Goal: Obtain resource: Download file/media

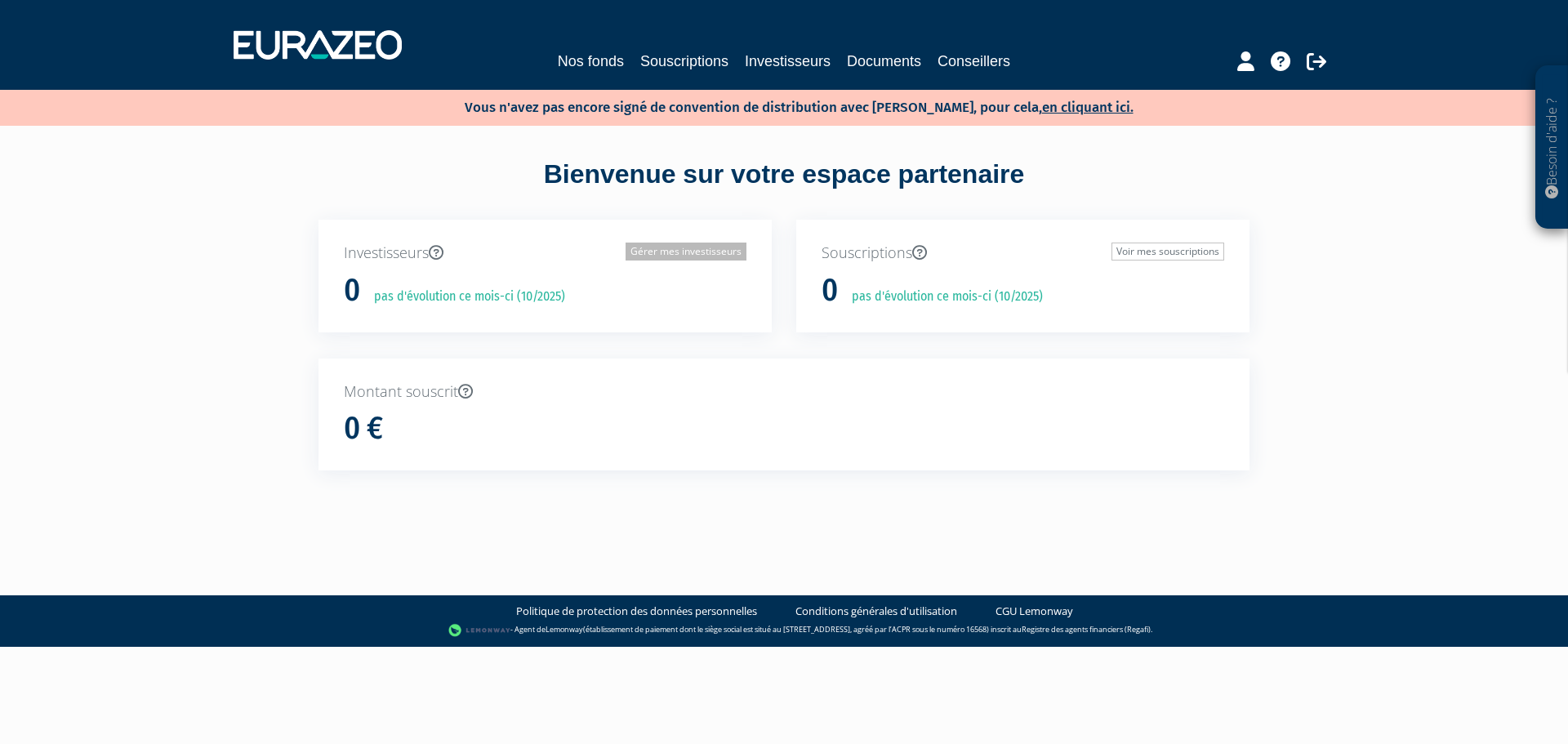
click at [726, 259] on link "Gérer mes investisseurs" at bounding box center [686, 251] width 121 height 18
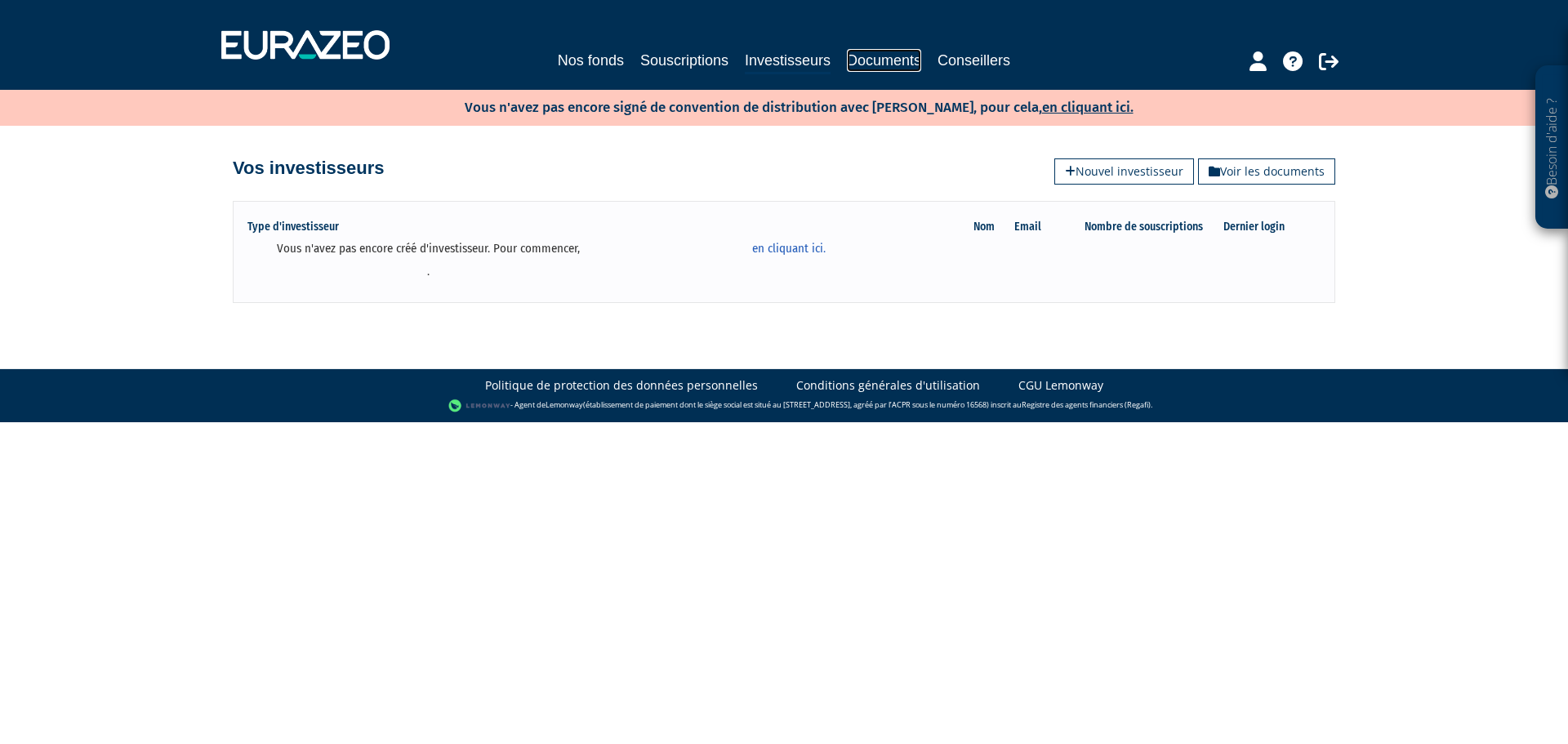
click at [880, 64] on link "Documents" at bounding box center [884, 60] width 74 height 23
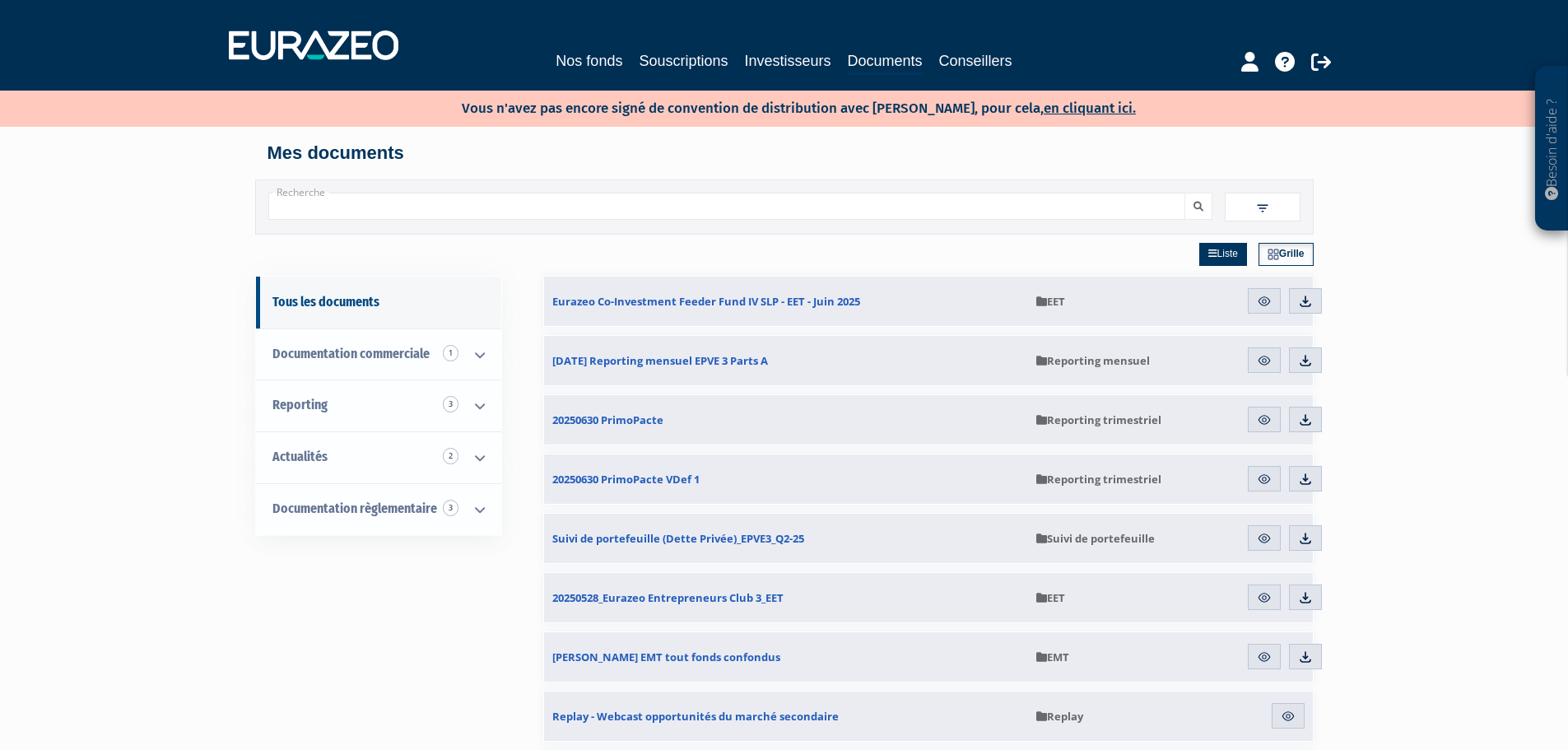
click at [434, 221] on div "Recherche" at bounding box center [785, 206] width 1057 height 28
click at [458, 211] on input "Recherche" at bounding box center [727, 205] width 917 height 27
type input "ipve3"
click at [1184, 192] on button "submit" at bounding box center [1198, 205] width 28 height 27
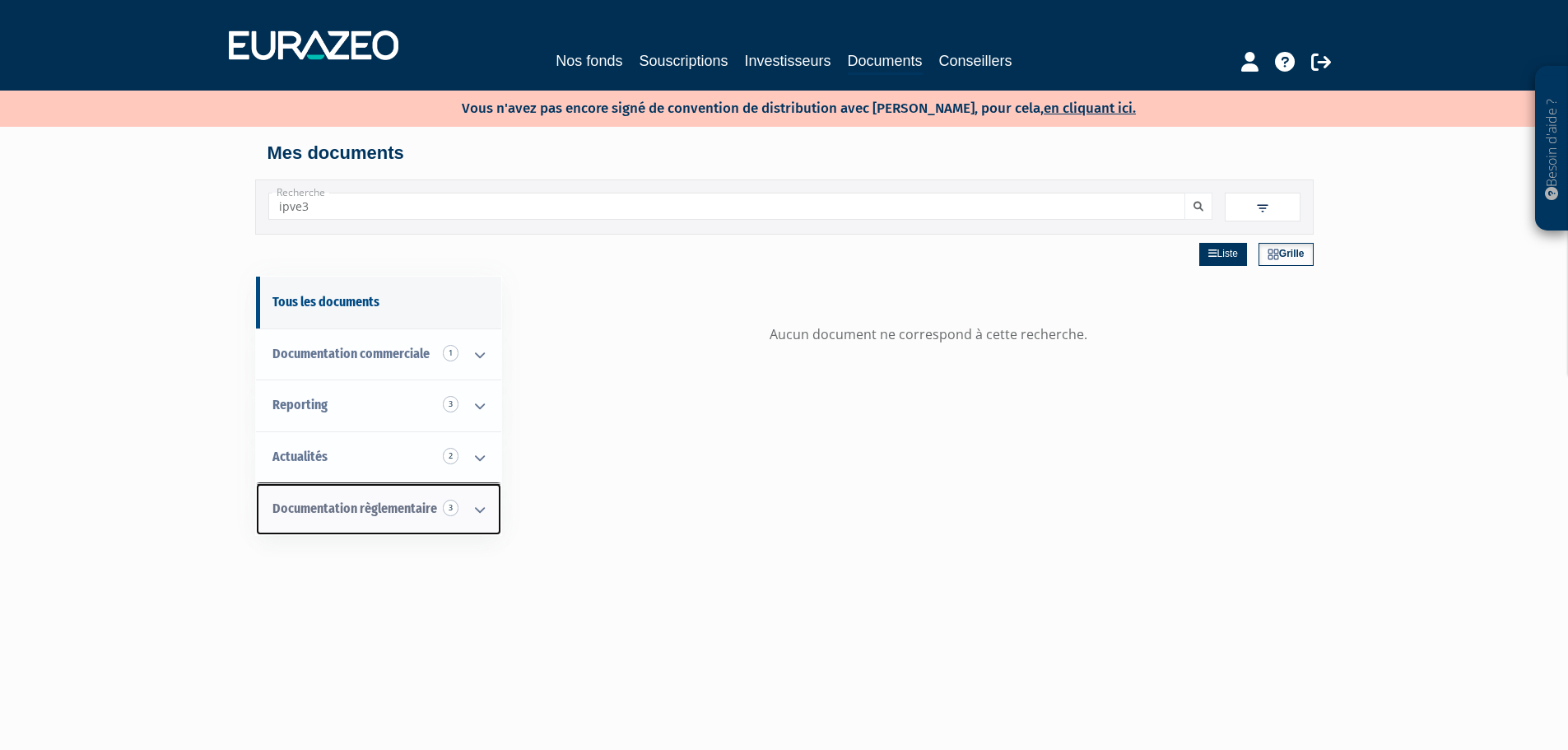
click at [474, 514] on icon at bounding box center [479, 509] width 42 height 51
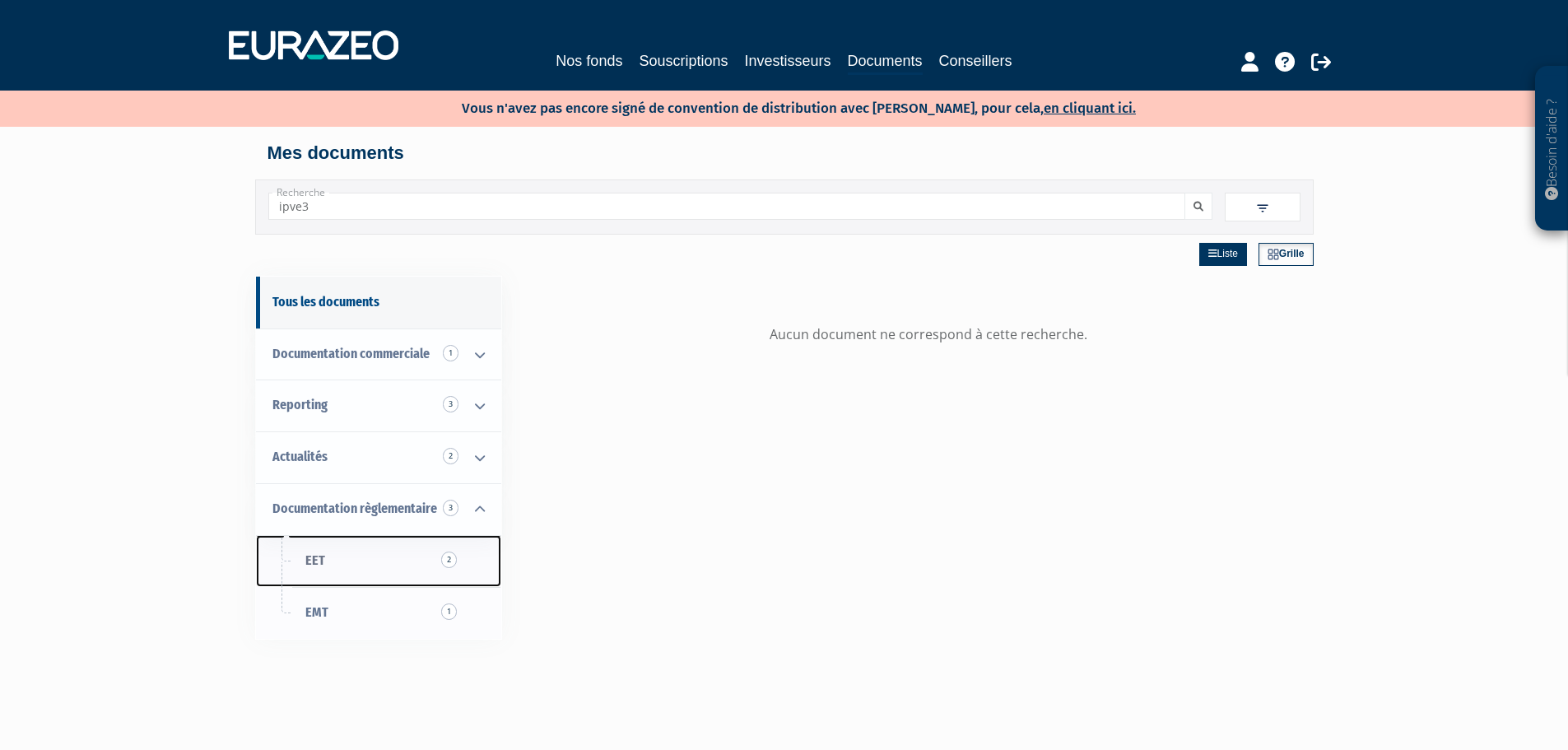
click at [448, 568] on link "EET 2" at bounding box center [379, 561] width 245 height 52
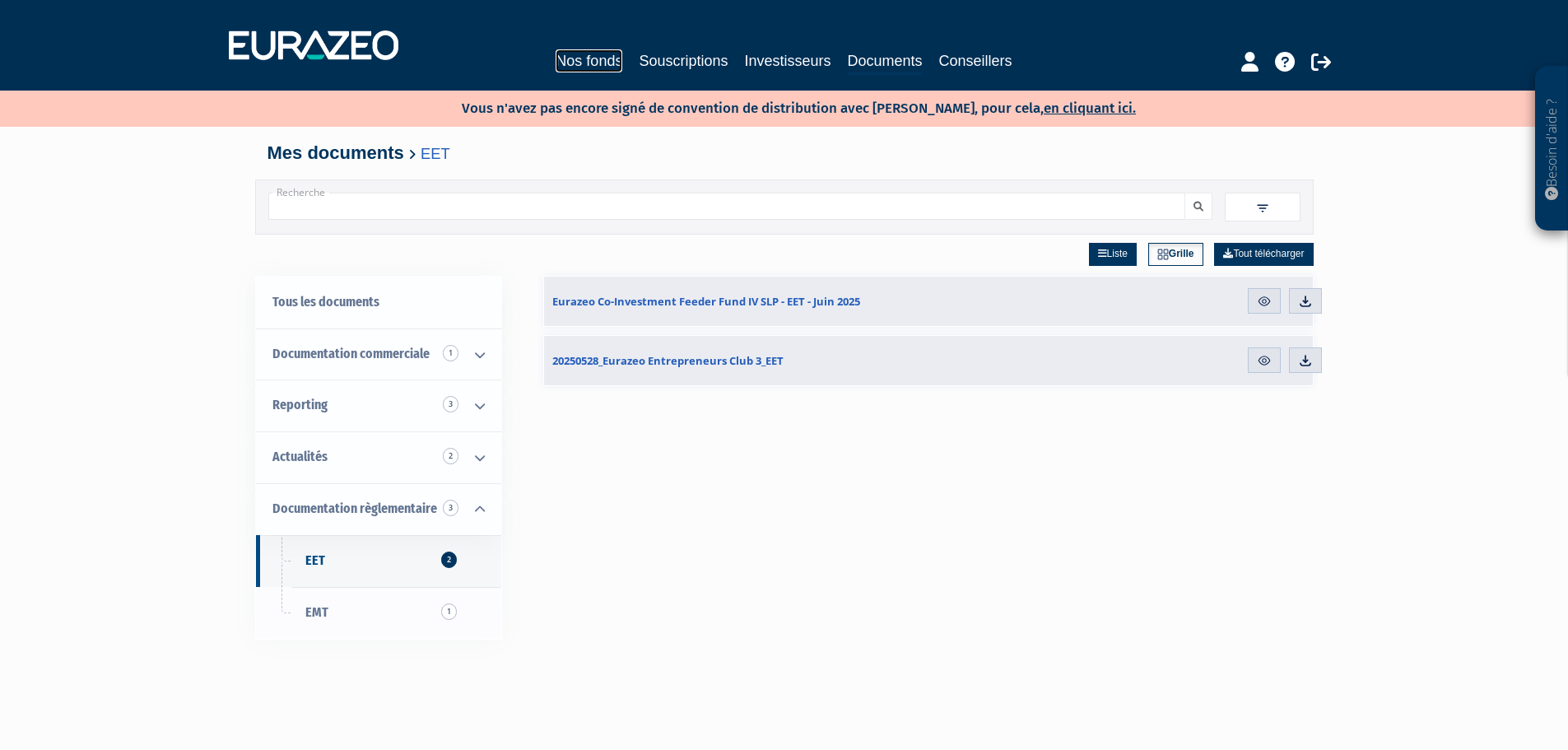
click at [599, 49] on link "Nos fonds" at bounding box center [588, 61] width 67 height 23
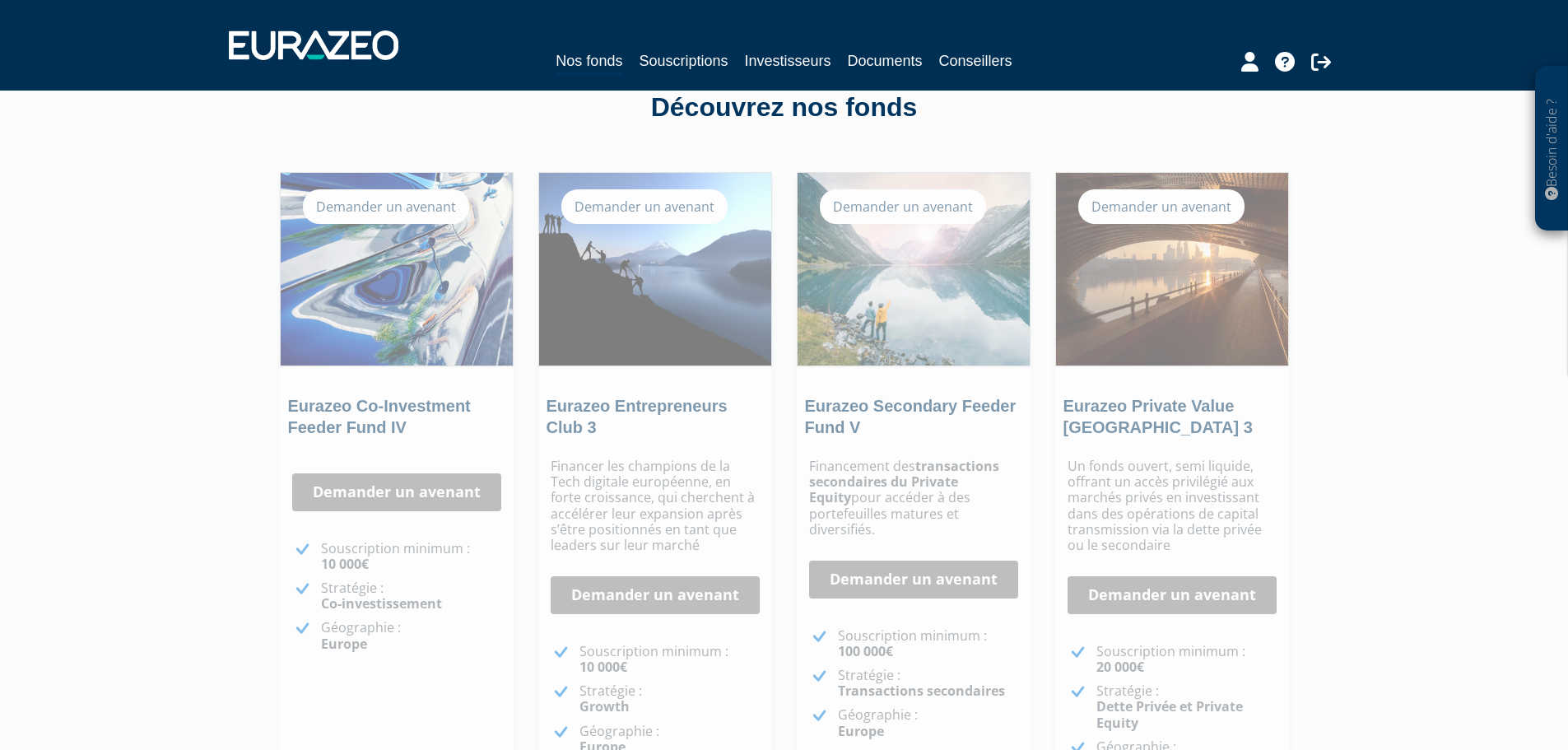
scroll to position [329, 0]
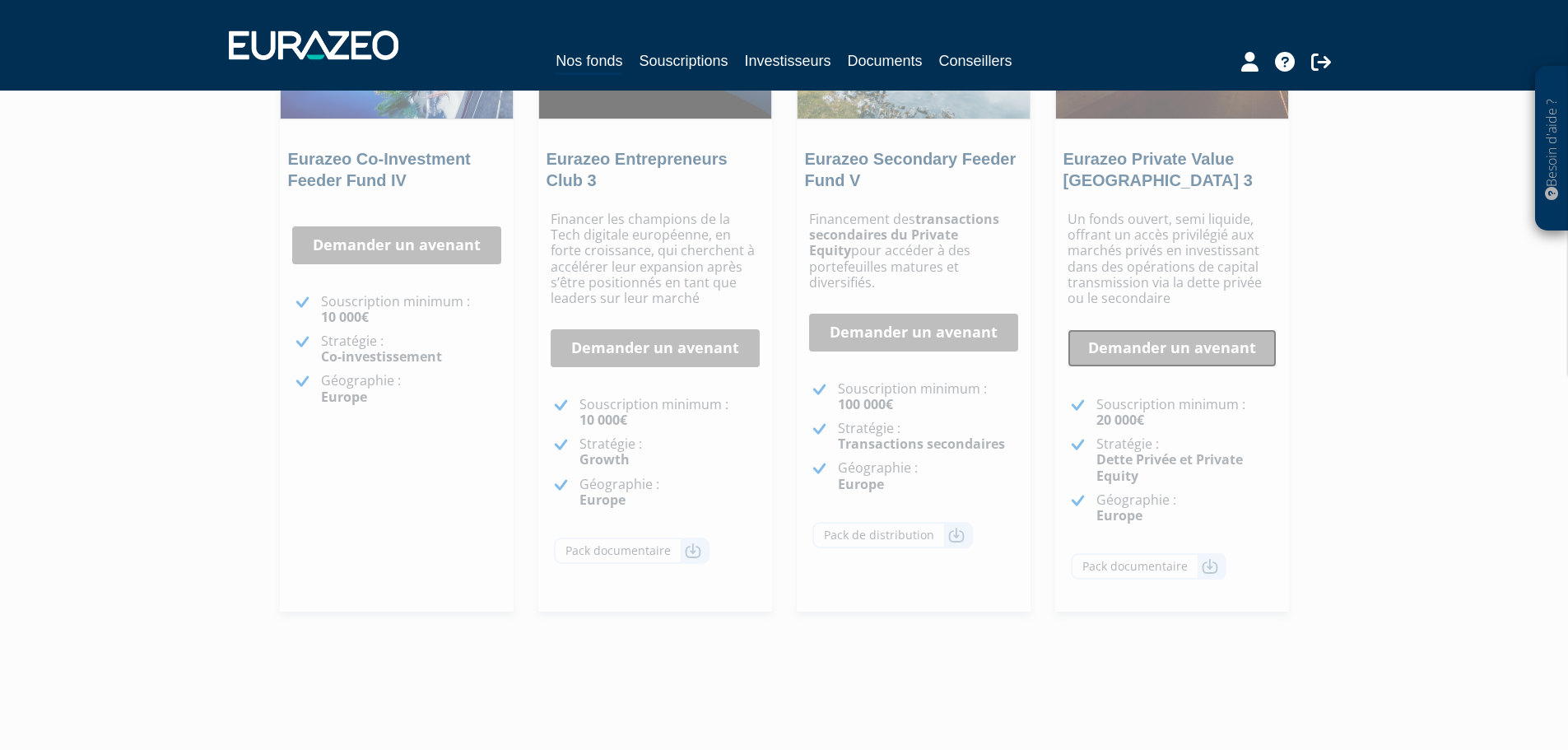
click at [1215, 351] on link "Demander un avenant" at bounding box center [1171, 348] width 209 height 38
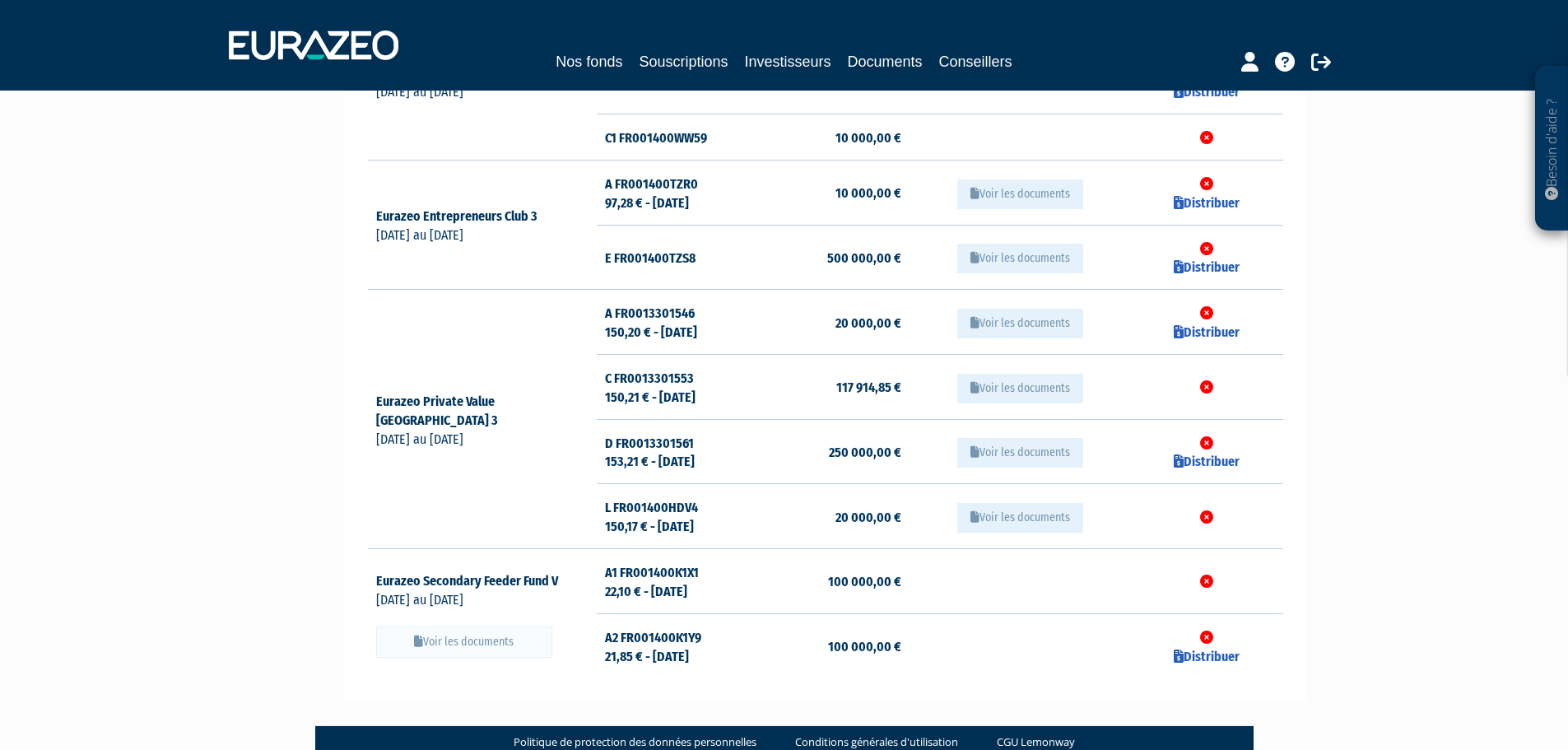
scroll to position [411, 0]
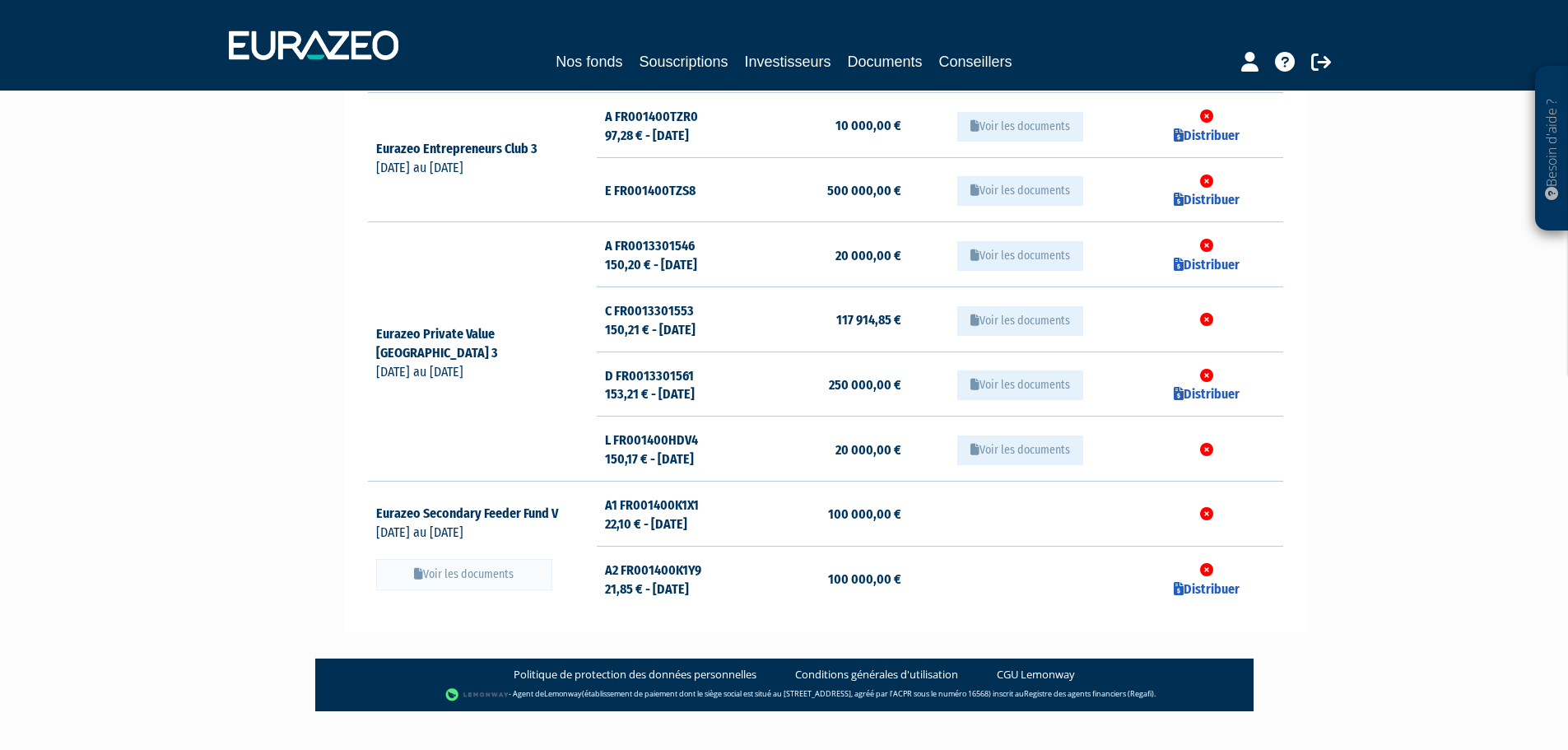
click at [1031, 254] on button "Voir les documents" at bounding box center [1020, 255] width 126 height 29
click at [1027, 255] on button "Voir les documents" at bounding box center [1020, 255] width 126 height 29
click at [876, 250] on td "20 000,00 €" at bounding box center [826, 255] width 152 height 65
click at [615, 250] on td "A FR0013301546 150,20 € - 26/09/2025" at bounding box center [673, 255] width 152 height 65
click at [1217, 262] on link "Distribuer" at bounding box center [1207, 264] width 66 height 16
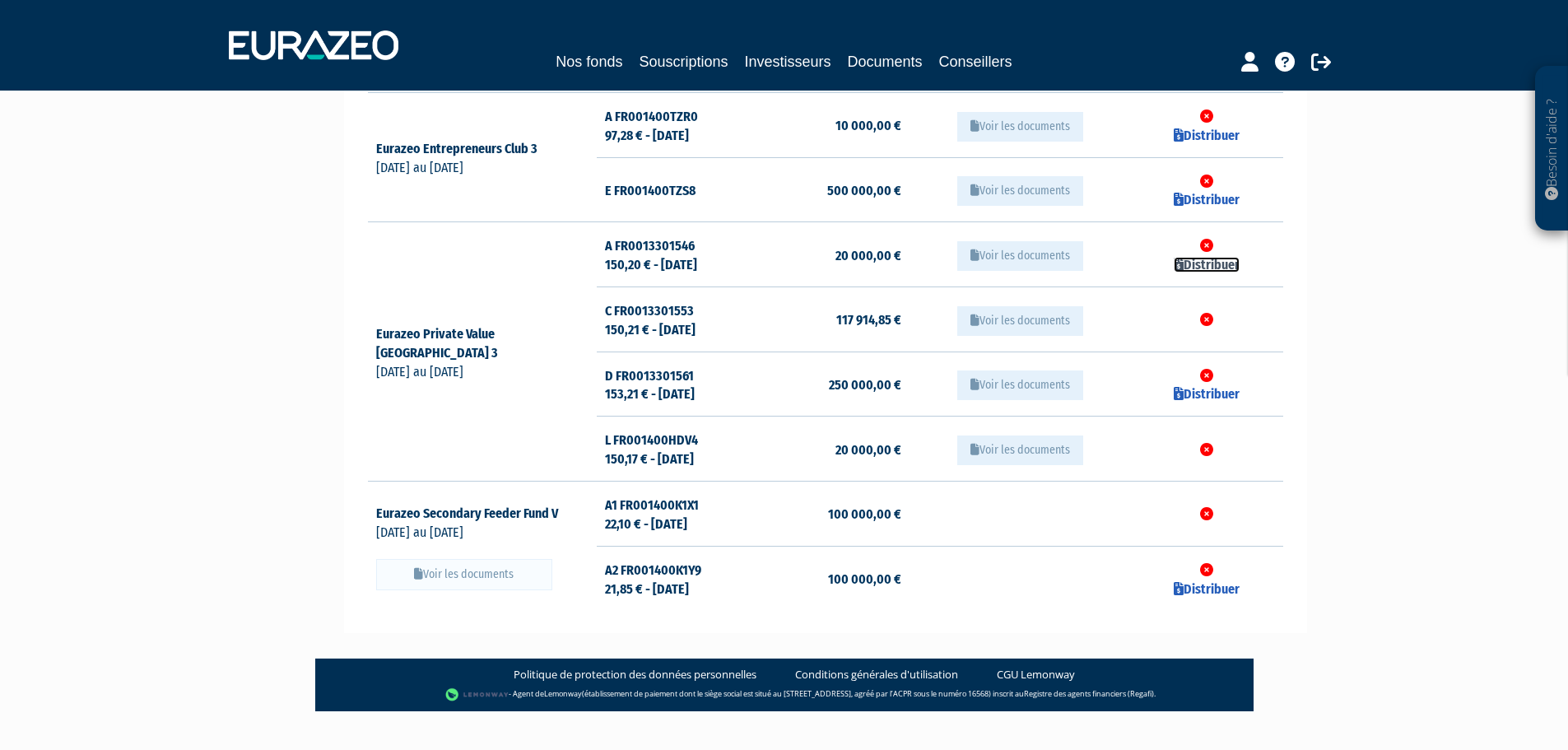
checkbox input "true"
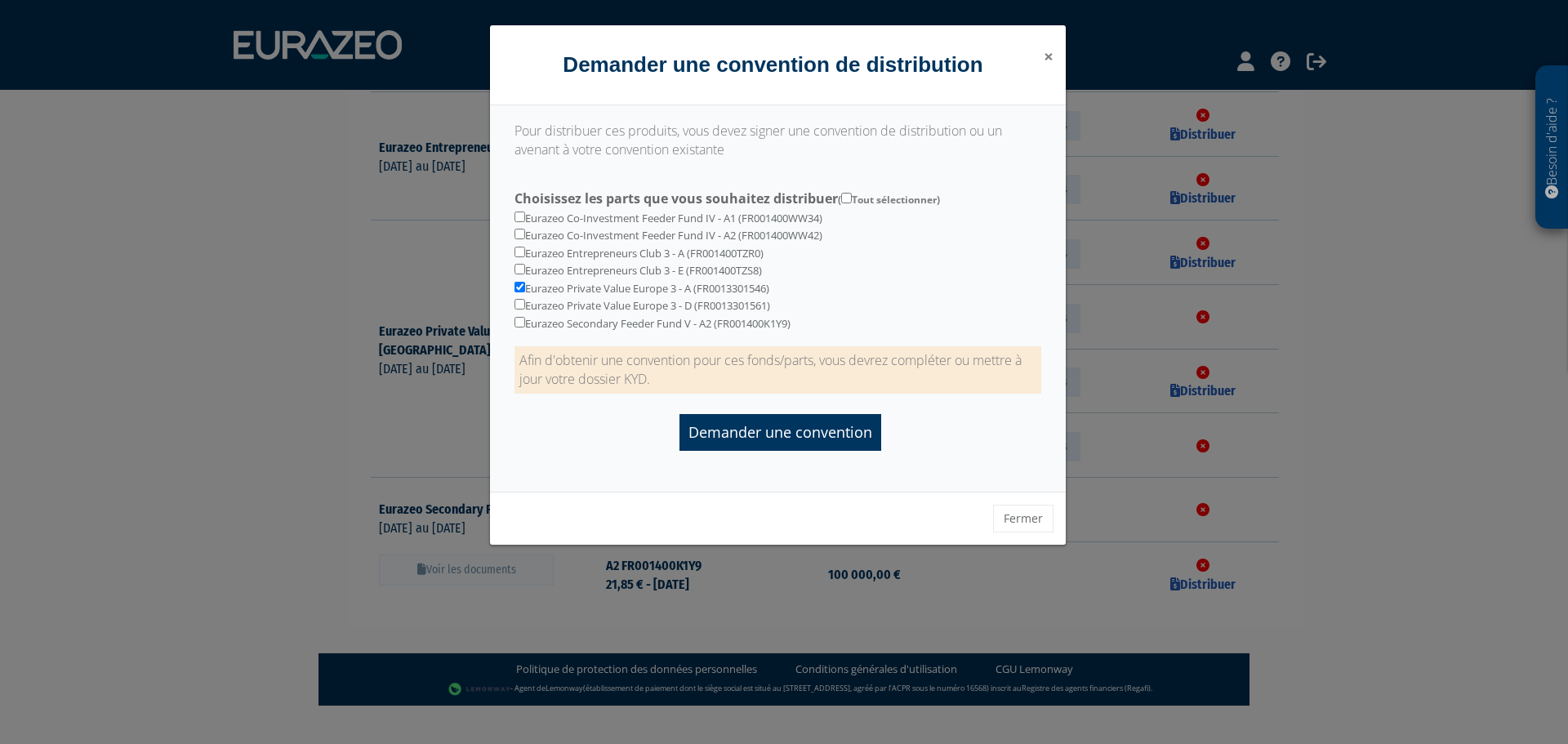
click at [1047, 57] on span "×" at bounding box center [1048, 56] width 9 height 23
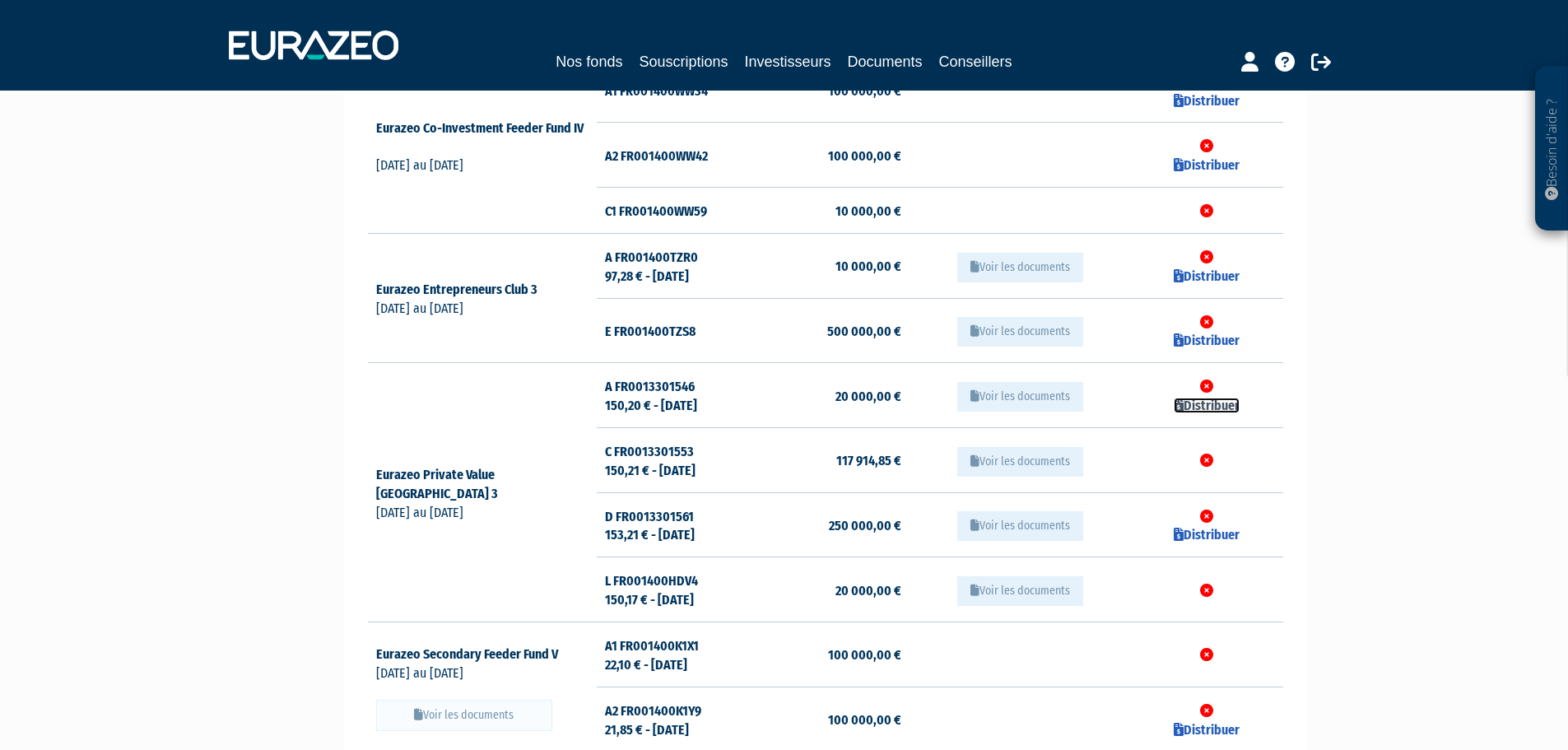
scroll to position [27, 0]
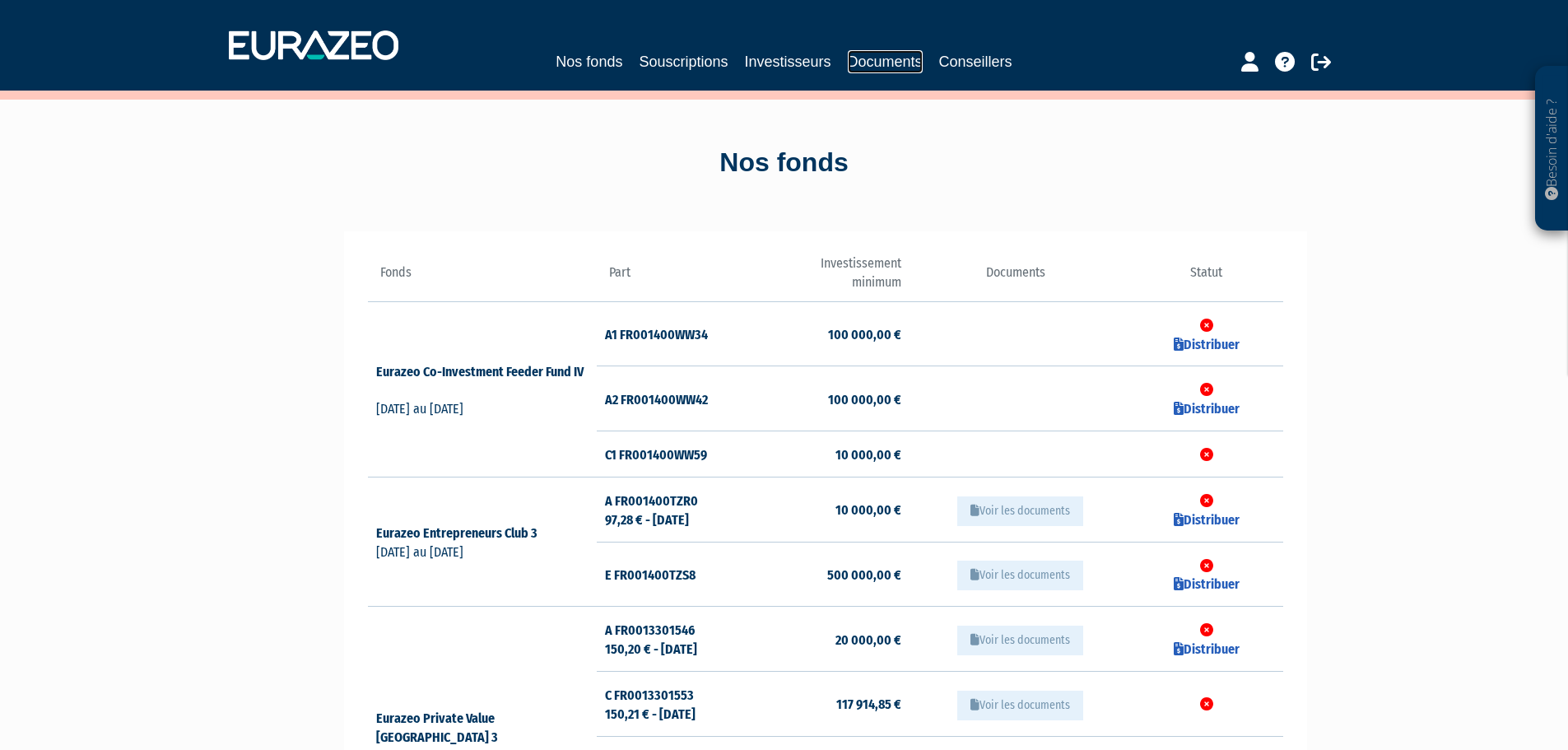
click at [859, 58] on link "Documents" at bounding box center [885, 61] width 75 height 23
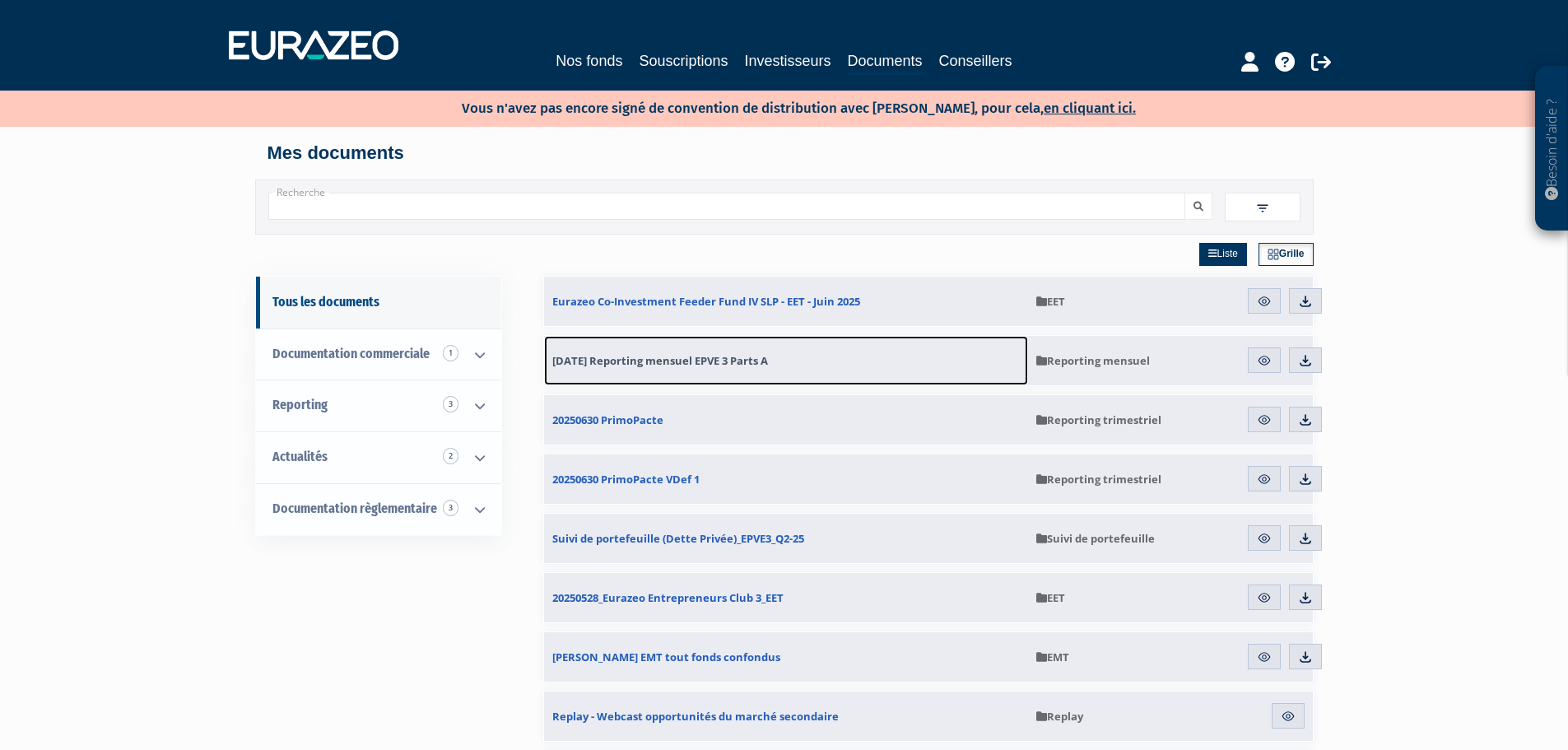
click at [762, 352] on link "[DATE] Reporting mensuel EPVE 3 Parts A" at bounding box center [786, 360] width 484 height 49
